Goal: Task Accomplishment & Management: Manage account settings

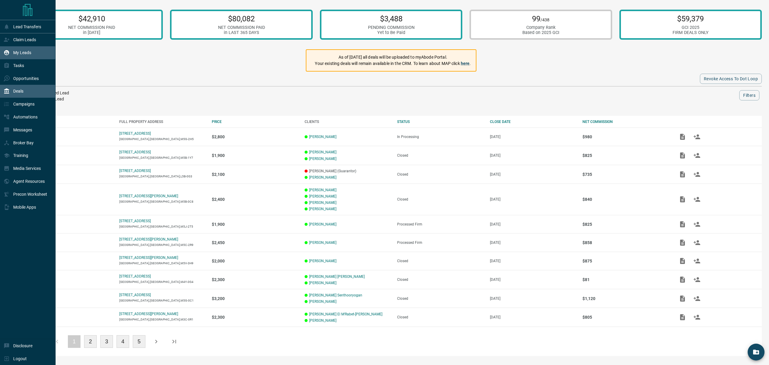
drag, startPoint x: 0, startPoint y: 56, endPoint x: 4, endPoint y: 55, distance: 3.7
click at [1, 56] on div "My Leads" at bounding box center [28, 52] width 56 height 13
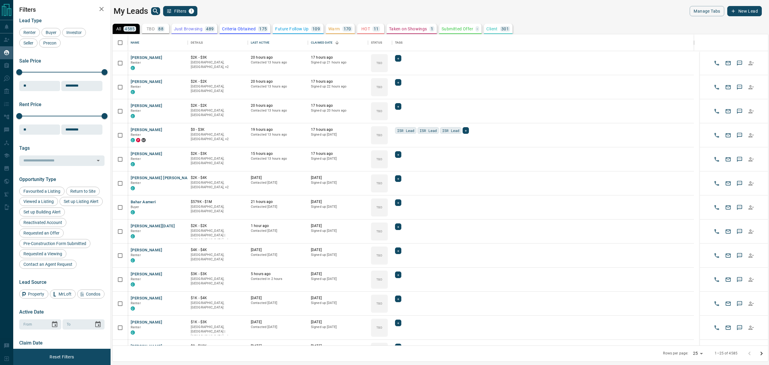
scroll to position [305, 649]
click at [160, 12] on button "search button" at bounding box center [155, 11] width 9 height 8
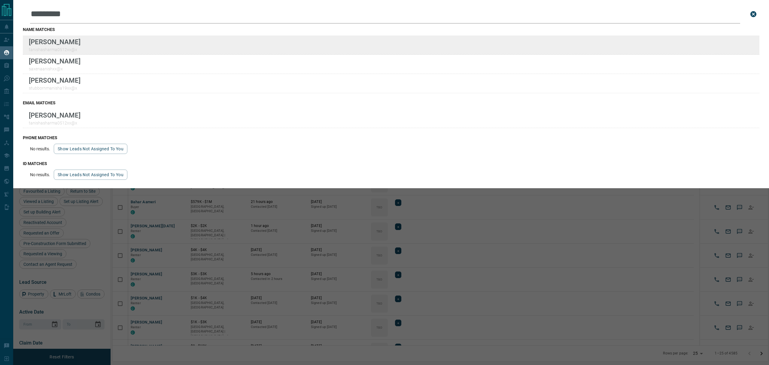
type input "*********"
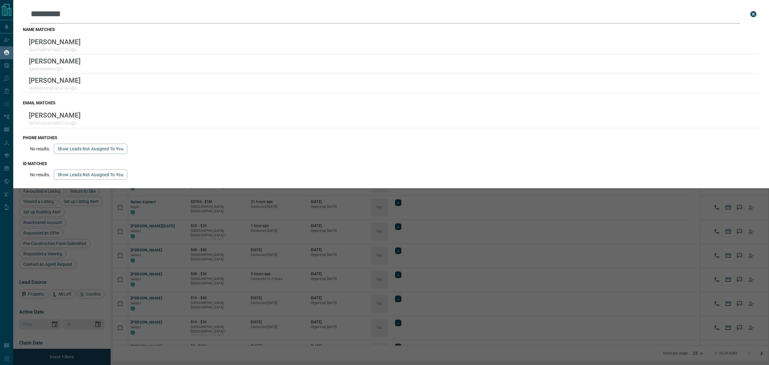
click at [264, 244] on div "Leads Search Bar ********* Search for a lead by name, email, phone, or id name …" at bounding box center [397, 182] width 769 height 365
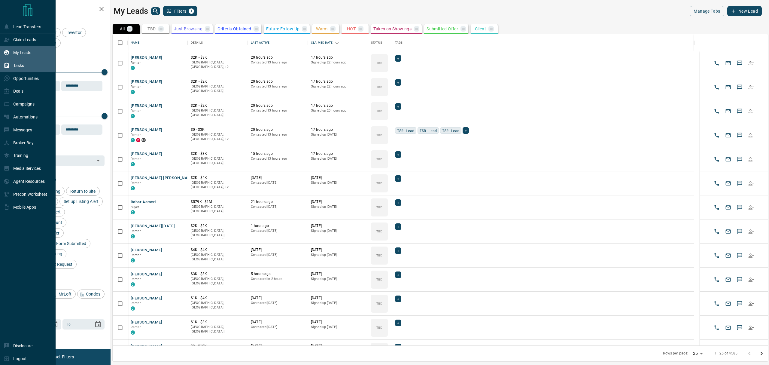
click at [8, 67] on icon at bounding box center [7, 65] width 5 height 5
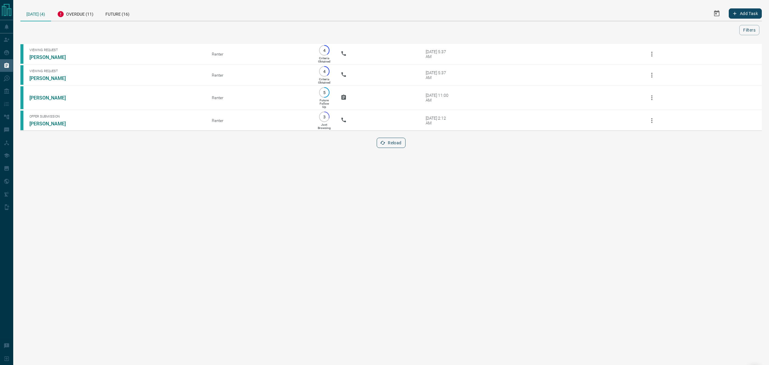
click at [390, 143] on button "Reload" at bounding box center [391, 143] width 29 height 10
click at [67, 14] on div "Overdue (11)" at bounding box center [75, 13] width 48 height 15
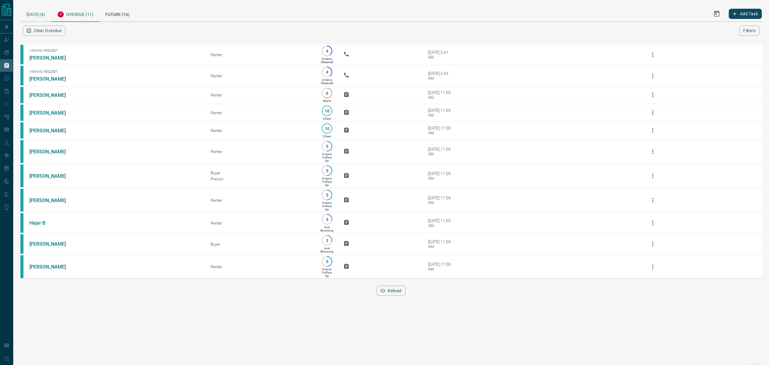
click at [29, 14] on div "[DATE] (4)" at bounding box center [35, 13] width 31 height 15
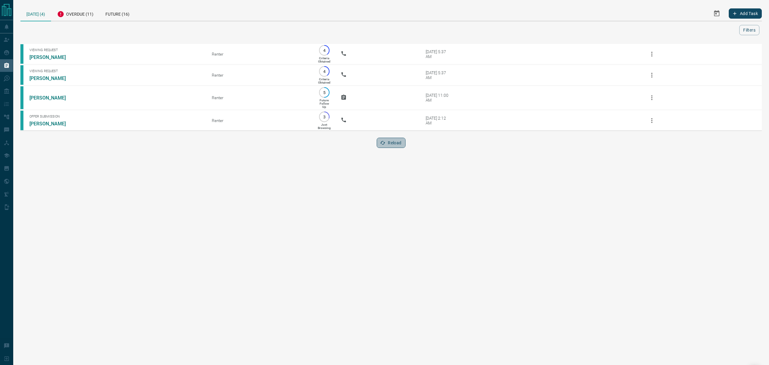
click at [390, 145] on button "Reload" at bounding box center [391, 143] width 29 height 10
